Goal: Find contact information: Find contact information

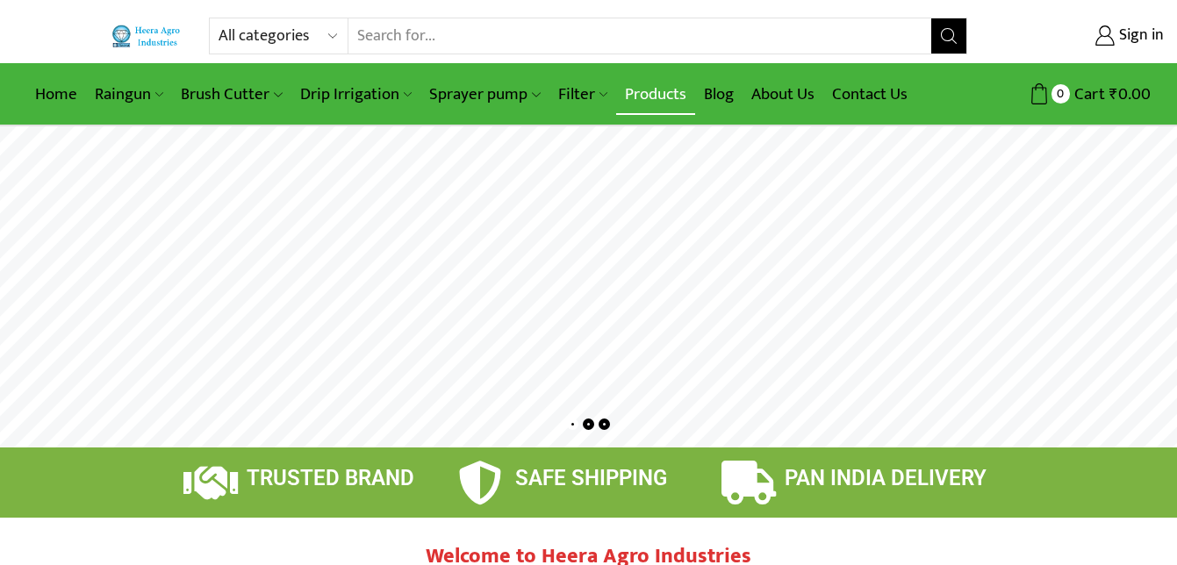
click at [673, 92] on link "Products" at bounding box center [655, 94] width 79 height 41
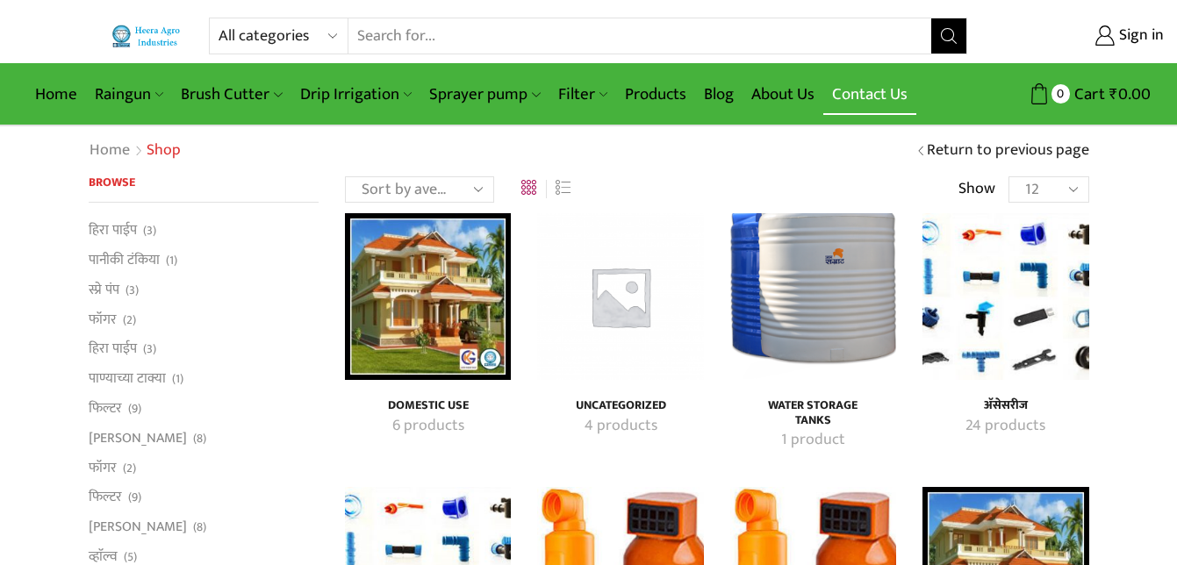
click at [863, 85] on link "Contact Us" at bounding box center [869, 94] width 93 height 41
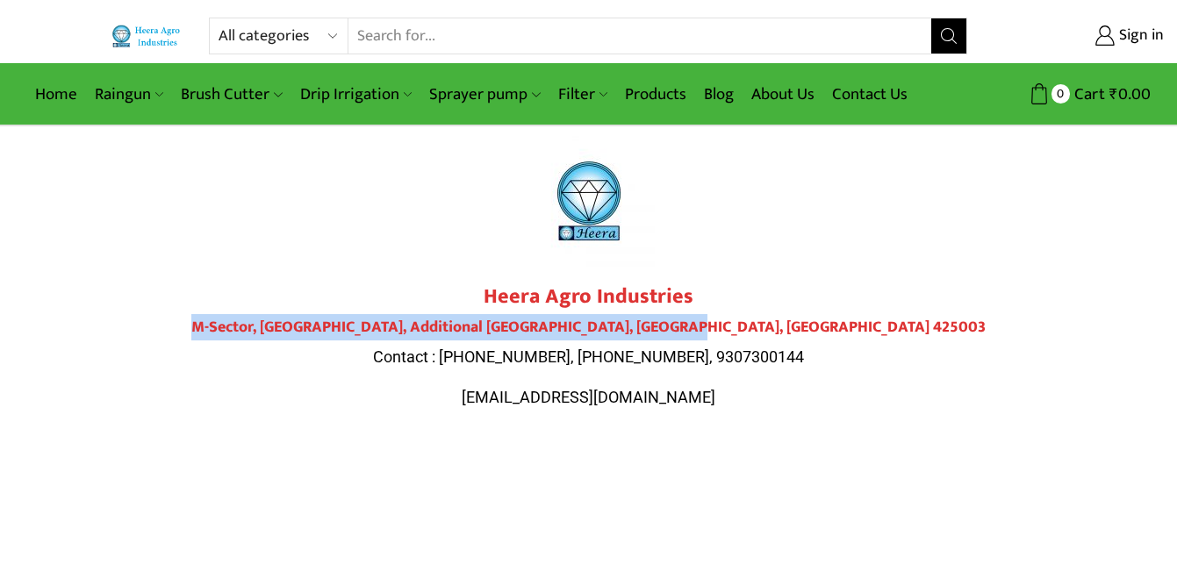
drag, startPoint x: 352, startPoint y: 325, endPoint x: 864, endPoint y: 327, distance: 511.7
click at [864, 327] on h4 "M-Sector, [GEOGRAPHIC_DATA], Additional [GEOGRAPHIC_DATA], [GEOGRAPHIC_DATA], […" at bounding box center [588, 328] width 983 height 19
copy h4 "M-Sector, [GEOGRAPHIC_DATA], Additional [GEOGRAPHIC_DATA], [GEOGRAPHIC_DATA], […"
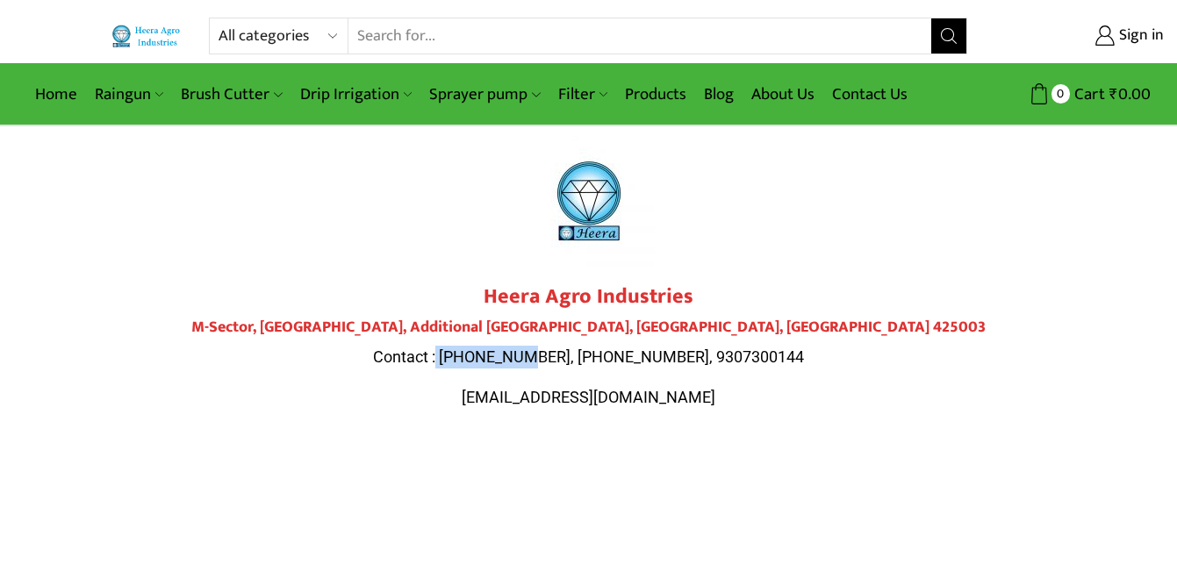
drag, startPoint x: 480, startPoint y: 355, endPoint x: 567, endPoint y: 360, distance: 87.1
click at [567, 360] on span "Contact : [PHONE_NUMBER], [PHONE_NUMBER], 9307300144" at bounding box center [588, 357] width 431 height 18
copy span "9284000511"
drag, startPoint x: 506, startPoint y: 394, endPoint x: 690, endPoint y: 409, distance: 184.1
click at [690, 409] on div "Heera Agro Industries M-Sector, [GEOGRAPHIC_DATA] Contact : [PHONE_NUMBER], [PH…" at bounding box center [588, 354] width 983 height 141
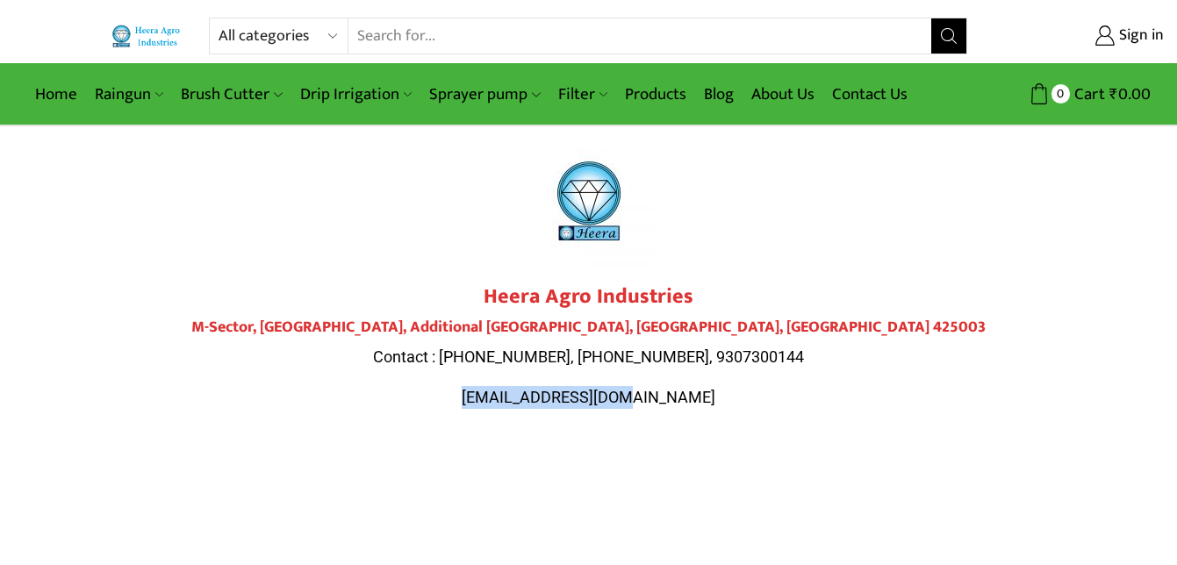
copy span "[EMAIL_ADDRESS][DOMAIN_NAME]"
